Goal: Use online tool/utility: Utilize a website feature to perform a specific function

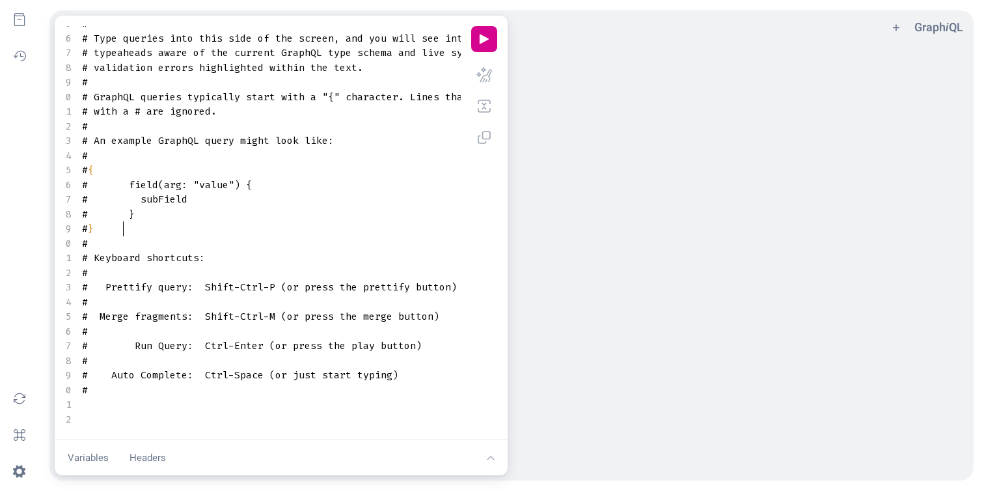
scroll to position [81, 7]
type textarea "# Welcome to GraphiQL # # GraphiQL is an in-browser tool for writing, validatin…"
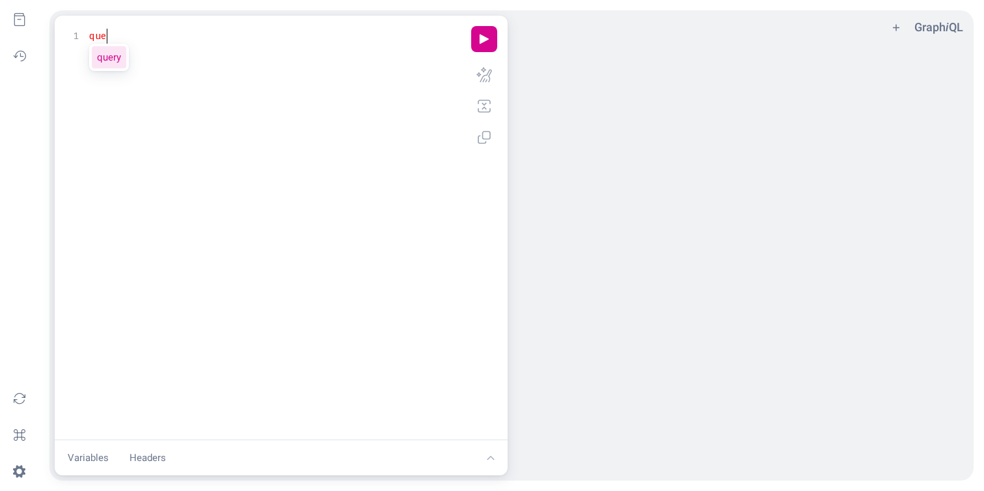
scroll to position [0, 22]
type textarea "quer"
type textarea "currentUser"
type textarea "C"
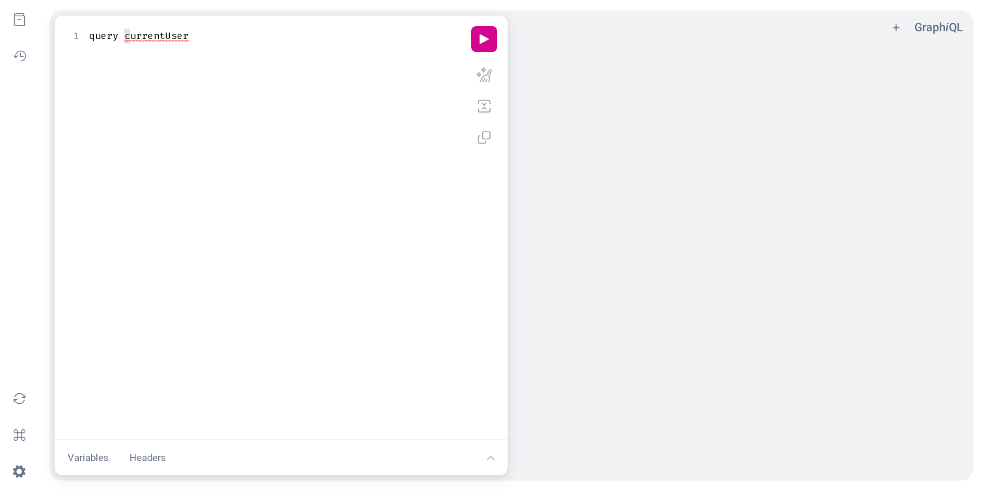
scroll to position [0, 6]
type textarea "cu"
type textarea "e"
click at [487, 39] on button "play icon" at bounding box center [484, 39] width 26 height 26
